Goal: Information Seeking & Learning: Learn about a topic

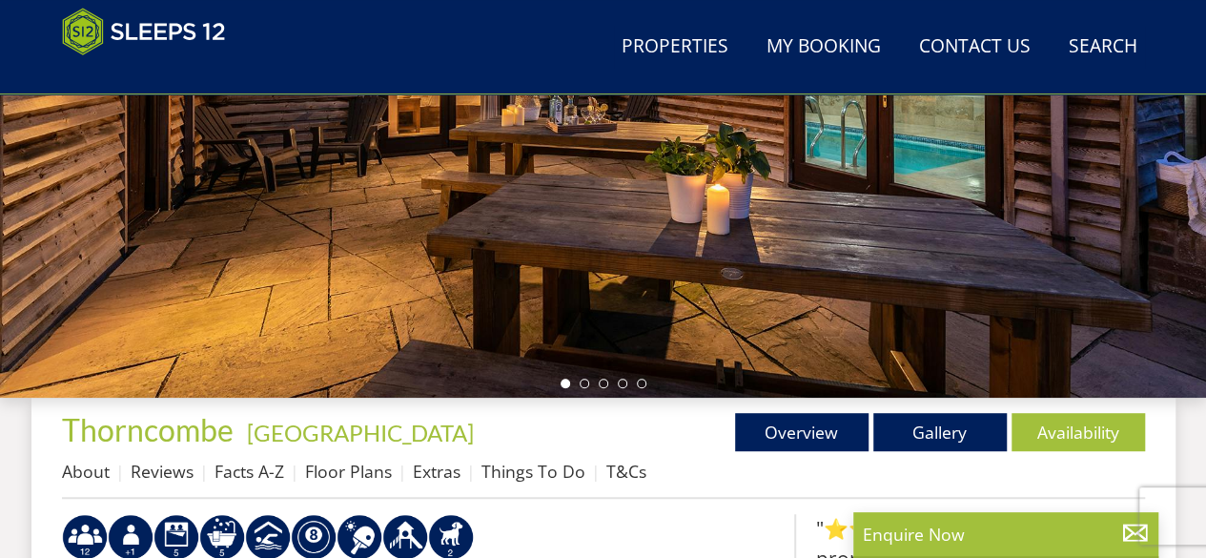
scroll to position [494, 0]
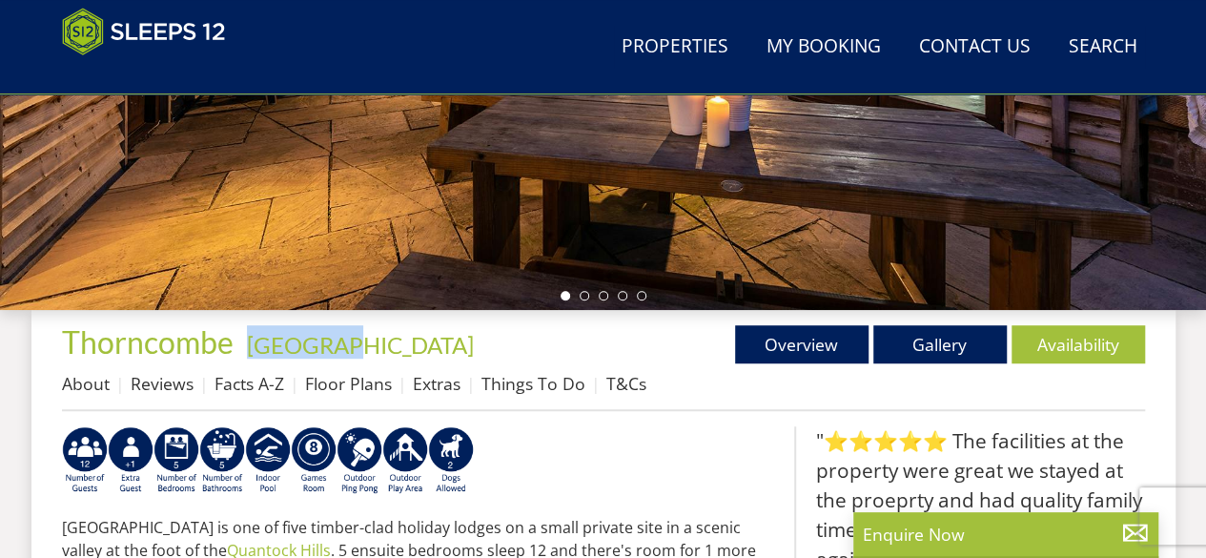
drag, startPoint x: 254, startPoint y: 318, endPoint x: 387, endPoint y: 322, distance: 133.5
copy link "[GEOGRAPHIC_DATA]"
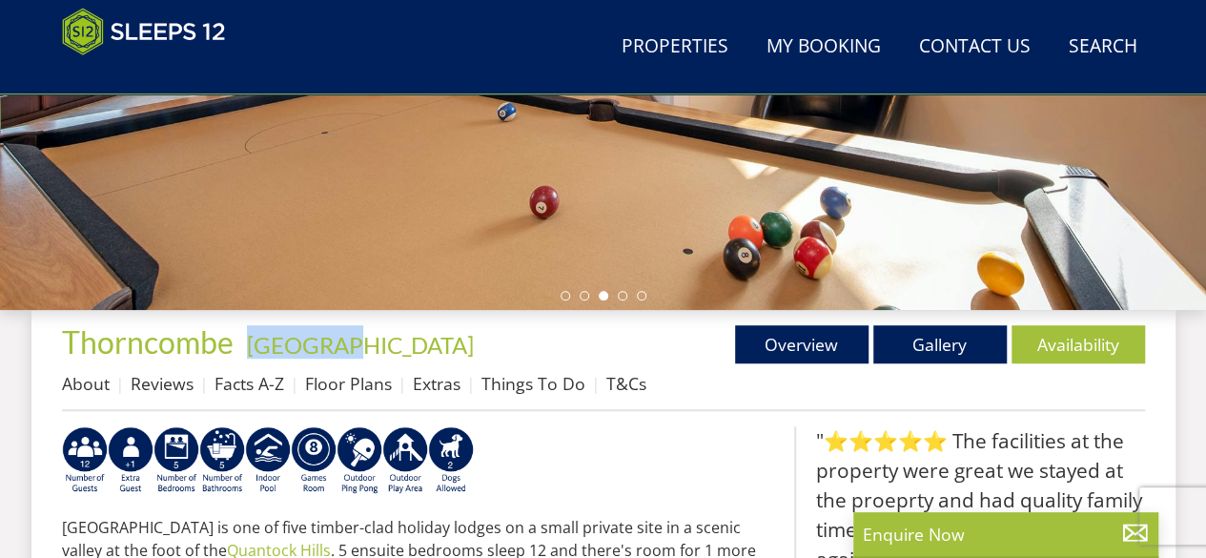
drag, startPoint x: 65, startPoint y: 306, endPoint x: 210, endPoint y: 310, distance: 144.9
click at [210, 310] on div "Search Menu Properties My Booking Contact Us [PHONE_NUMBER] Search Check Availa…" at bounding box center [603, 430] width 1206 height 1765
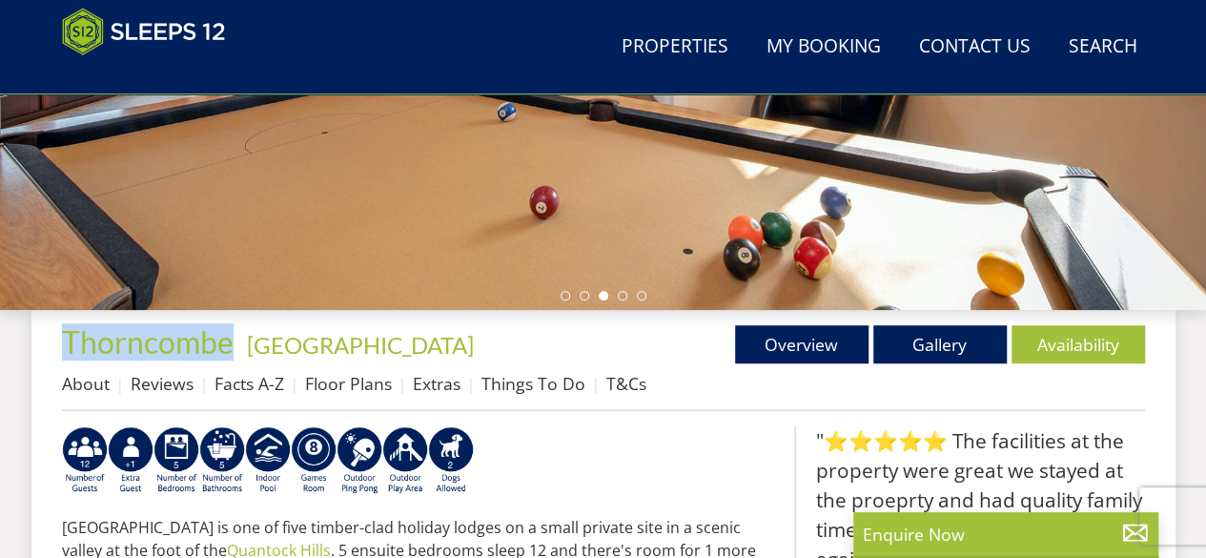
drag, startPoint x: 229, startPoint y: 320, endPoint x: 79, endPoint y: 306, distance: 150.3
click at [79, 306] on div "Search Menu Properties My Booking Contact Us [PHONE_NUMBER] Search Check Availa…" at bounding box center [603, 430] width 1206 height 1765
copy div "Properties [GEOGRAPHIC_DATA]"
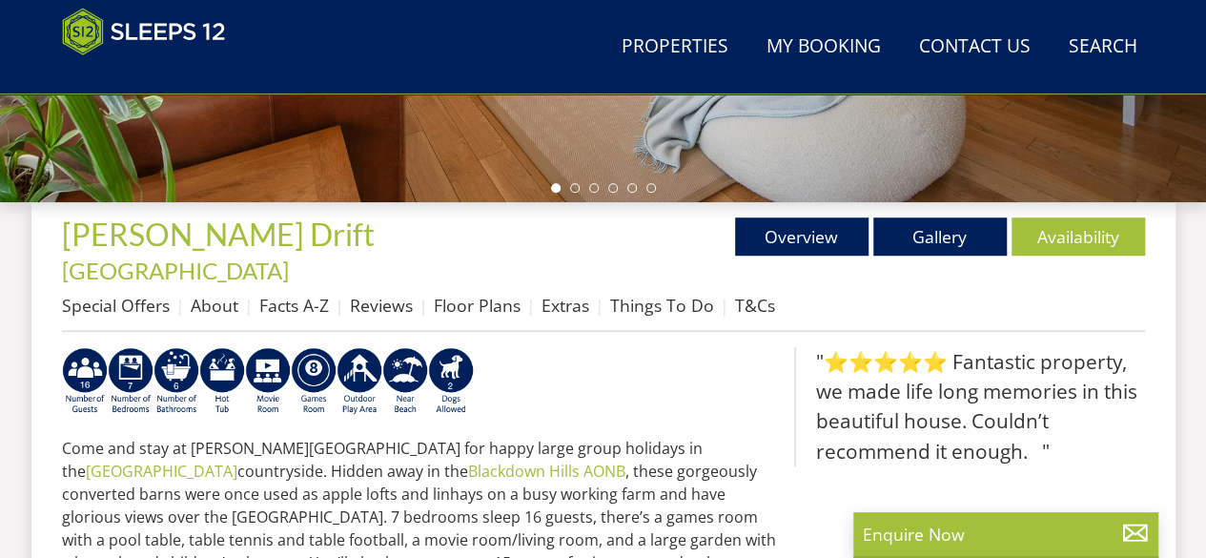
scroll to position [589, 0]
